Goal: Task Accomplishment & Management: Manage account settings

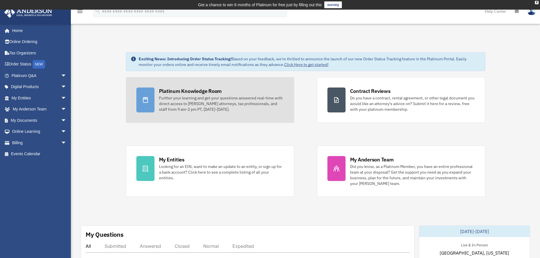
click at [181, 100] on div "Further your learning and get your questions answered real-time with direct acc…" at bounding box center [221, 103] width 125 height 17
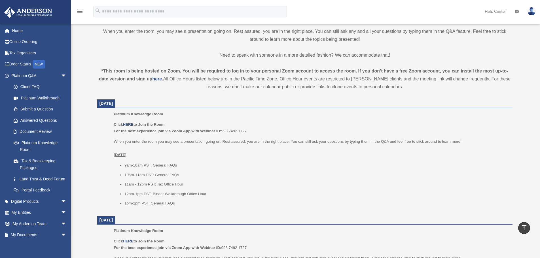
scroll to position [92, 0]
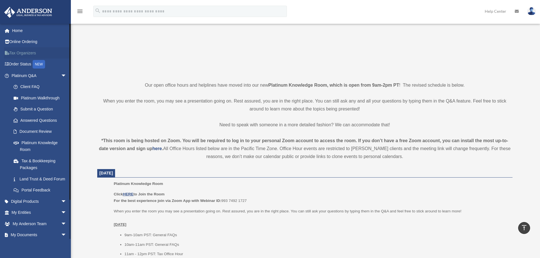
click at [26, 54] on link "Tax Organizers" at bounding box center [39, 52] width 71 height 11
click at [43, 112] on link "Submit a Question" at bounding box center [41, 109] width 67 height 11
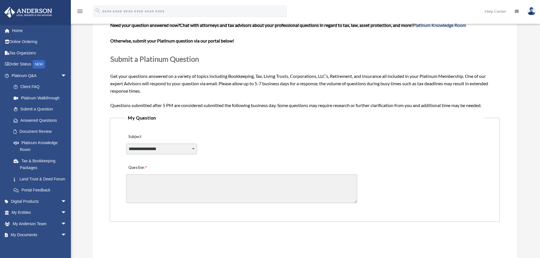
scroll to position [57, 0]
click at [46, 122] on link "Answered Questions" at bounding box center [41, 120] width 67 height 11
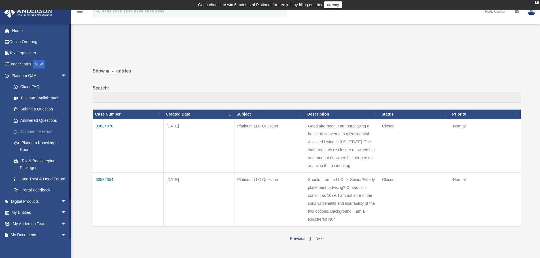
click at [30, 133] on link "Document Review" at bounding box center [41, 131] width 67 height 11
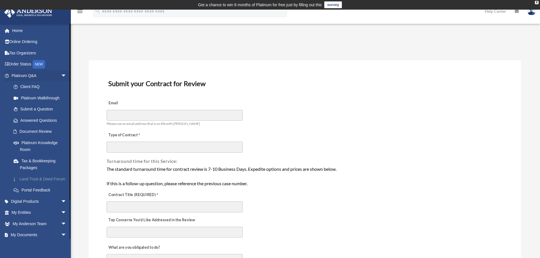
click at [26, 183] on link "Land Trust & Deed Forum" at bounding box center [41, 179] width 67 height 11
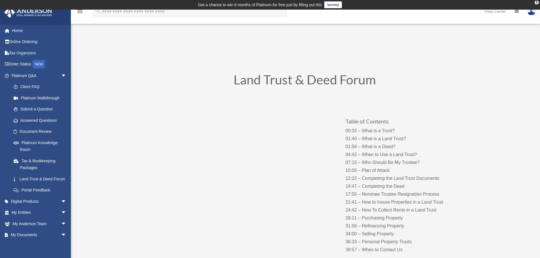
scroll to position [28, 0]
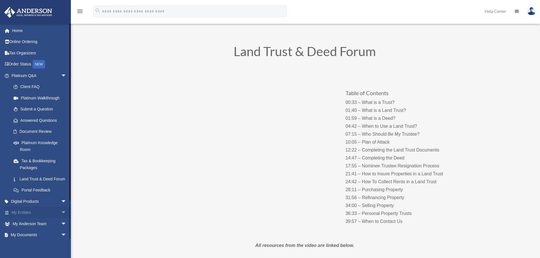
click at [29, 219] on link "My Entities arrow_drop_down" at bounding box center [39, 212] width 71 height 11
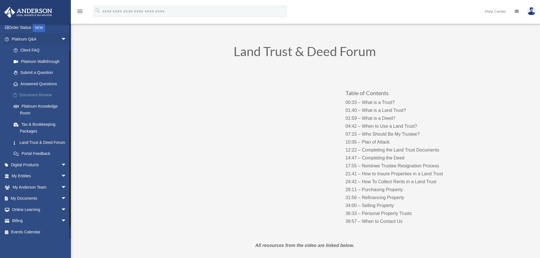
scroll to position [43, 0]
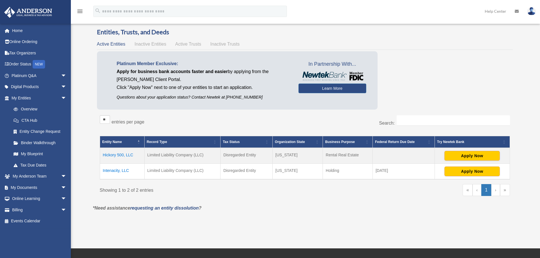
scroll to position [28, 0]
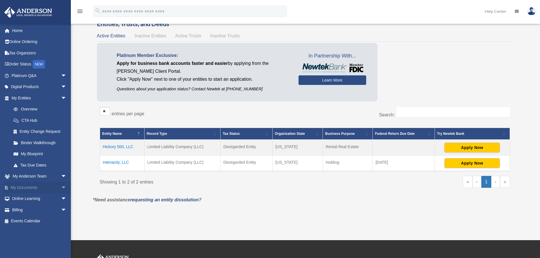
click at [28, 189] on link "My Documents arrow_drop_down" at bounding box center [39, 187] width 71 height 11
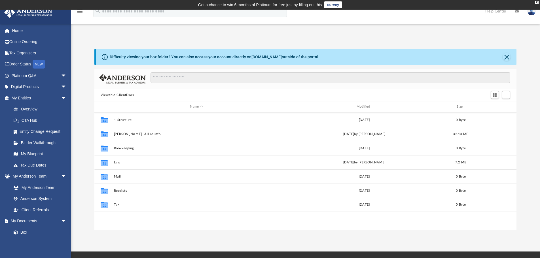
scroll to position [125, 418]
click at [528, 13] on img at bounding box center [531, 11] width 9 height 8
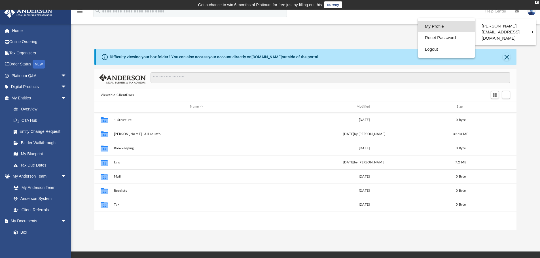
click at [421, 27] on link "My Profile" at bounding box center [446, 27] width 57 height 12
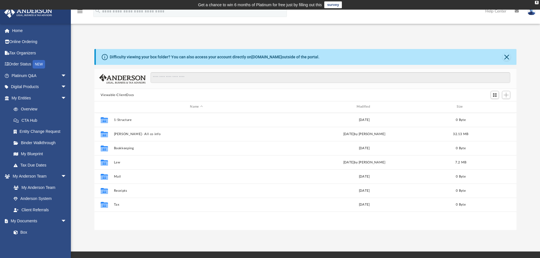
click at [518, 11] on icon at bounding box center [517, 11] width 4 height 4
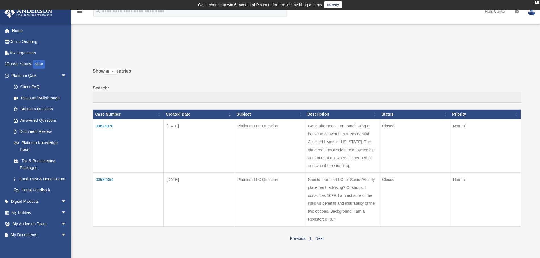
click at [531, 11] on img at bounding box center [531, 11] width 9 height 8
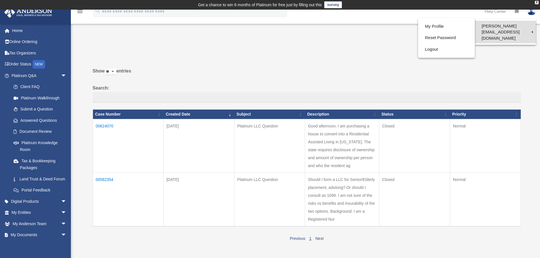
click at [497, 25] on link "[PERSON_NAME][EMAIL_ADDRESS][DOMAIN_NAME]" at bounding box center [505, 32] width 61 height 23
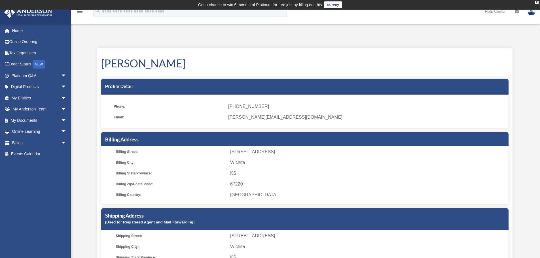
click at [529, 11] on img at bounding box center [531, 11] width 9 height 8
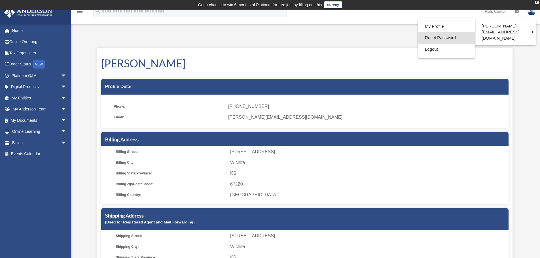
click at [431, 38] on link "Reset Password" at bounding box center [446, 38] width 57 height 12
